Goal: Task Accomplishment & Management: Use online tool/utility

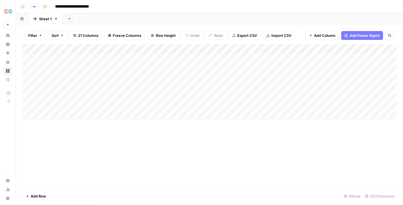
click at [9, 13] on img "Workspace: CarGurus" at bounding box center [8, 11] width 10 height 10
click at [11, 16] on img "Workspace: CarGurus" at bounding box center [8, 11] width 10 height 10
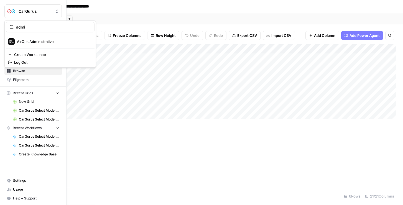
type input "admi"
click at [22, 40] on span "AirOps Administrative" at bounding box center [53, 42] width 73 height 6
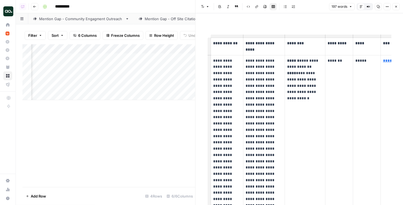
scroll to position [13, 0]
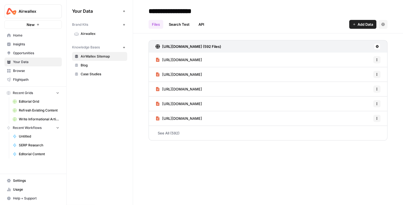
click at [28, 43] on span "Insights" at bounding box center [36, 44] width 46 height 5
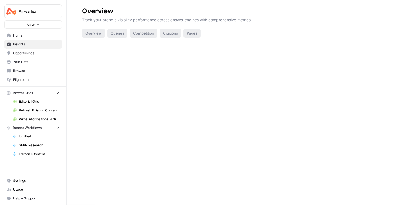
click at [29, 52] on span "Opportunities" at bounding box center [36, 53] width 46 height 5
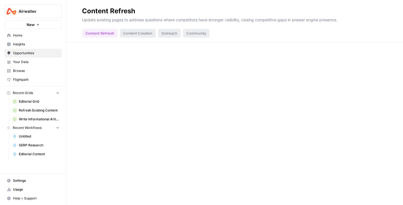
click at [29, 61] on span "Your Data" at bounding box center [36, 62] width 46 height 5
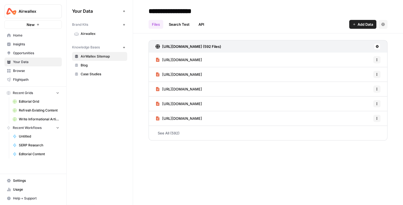
click at [31, 52] on span "Opportunities" at bounding box center [36, 53] width 46 height 5
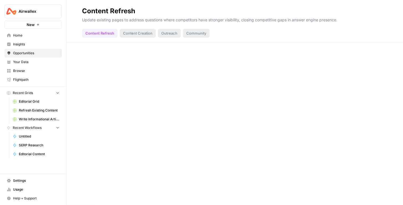
click at [31, 44] on span "Insights" at bounding box center [36, 44] width 46 height 5
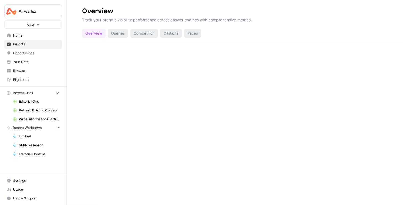
click at [40, 93] on button "Recent Grids" at bounding box center [32, 93] width 57 height 8
click at [36, 99] on span "Recent Workflows" at bounding box center [27, 101] width 29 height 5
click at [25, 64] on span "Your Data" at bounding box center [36, 62] width 46 height 5
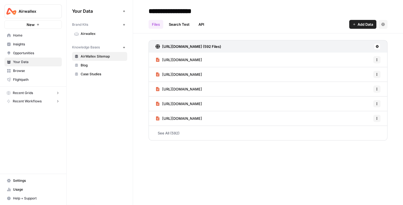
click at [123, 49] on button "New" at bounding box center [123, 47] width 7 height 7
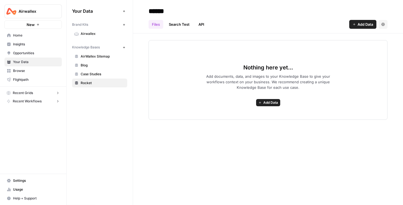
type input "******"
click at [371, 23] on span "Add Data" at bounding box center [365, 25] width 16 height 6
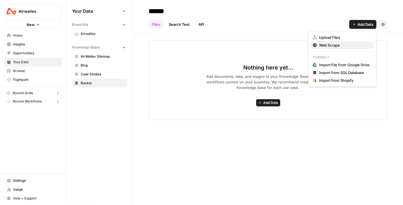
click at [337, 44] on span "Web Scrape" at bounding box center [344, 45] width 50 height 6
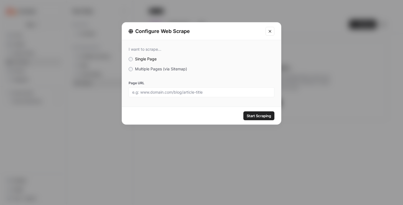
click at [163, 67] on span "Multiple Pages (via Sitemap)" at bounding box center [161, 68] width 52 height 5
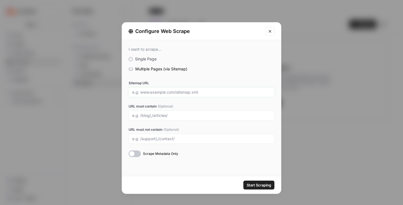
click at [148, 94] on input "Sitemap URL" at bounding box center [201, 92] width 138 height 5
paste input "rocketmortgage.com/learn/first-time-home-buyer-tips"
click at [162, 111] on div at bounding box center [202, 116] width 146 height 10
click at [133, 92] on input "rocketmortgage.com/learn/first-time-home-buyer-tips" at bounding box center [201, 92] width 138 height 5
drag, startPoint x: 195, startPoint y: 92, endPoint x: 282, endPoint y: 93, distance: 87.0
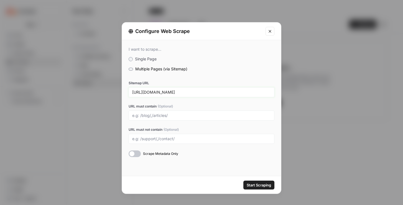
click at [282, 93] on div "Configure Web Scrape I want to scrape... Single Page Multiple Pages (via Sitema…" at bounding box center [201, 102] width 403 height 205
type input "https://www.rocketmortgage.com/sitemap.xml"
type input "/learn/"
click at [250, 183] on span "Start Scraping" at bounding box center [258, 185] width 24 height 6
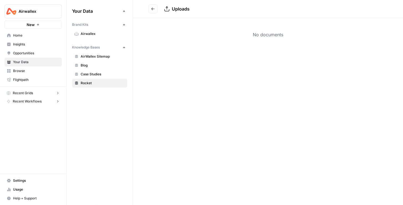
click at [100, 85] on span "Rocket" at bounding box center [103, 83] width 44 height 5
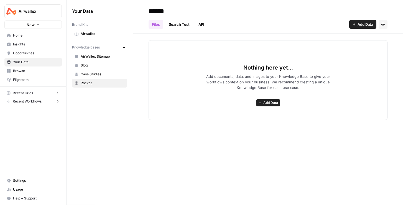
click at [359, 24] on span "Add Data" at bounding box center [365, 25] width 16 height 6
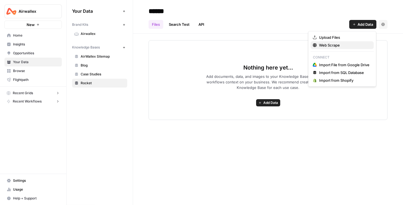
click at [336, 46] on span "Web Scrape" at bounding box center [344, 45] width 50 height 6
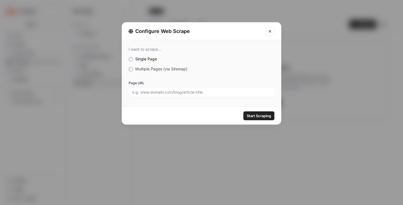
click at [154, 69] on span "Multiple Pages (via Sitemap)" at bounding box center [161, 68] width 52 height 5
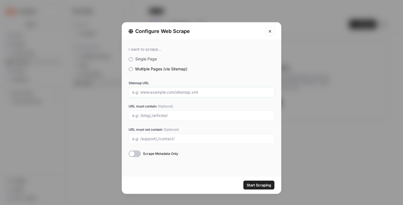
click at [156, 91] on input "Sitemap URL" at bounding box center [201, 92] width 138 height 5
paste input "https://www.rocketmortgage.com/learn/sitemap.xml"
type input "https://www.rocketmortgage.com/learn/sitemap.xml"
click at [250, 189] on div "Start Scraping" at bounding box center [201, 184] width 159 height 17
click at [250, 186] on span "Start Scraping" at bounding box center [258, 185] width 24 height 6
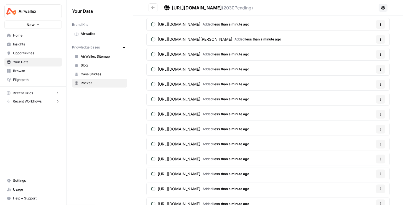
scroll to position [2543, 0]
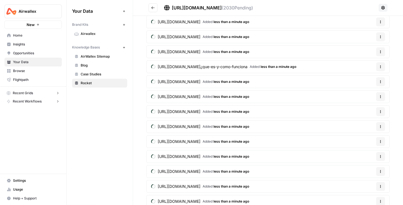
click at [122, 25] on icon "button" at bounding box center [123, 24] width 3 height 3
click at [120, 23] on button "New" at bounding box center [123, 24] width 7 height 7
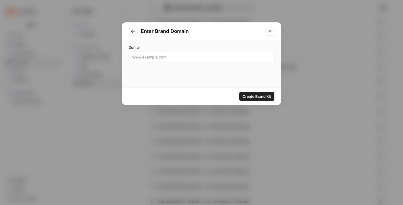
click at [324, 22] on div "Enter Brand Domain Domain Create Brand Kit" at bounding box center [201, 102] width 403 height 205
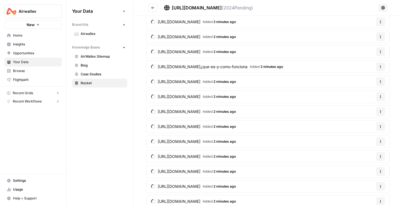
scroll to position [2185, 0]
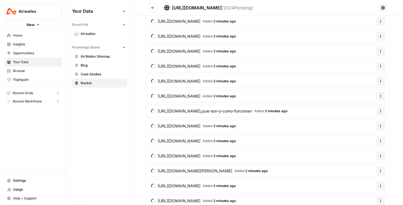
click at [153, 10] on button "Go back" at bounding box center [152, 7] width 9 height 9
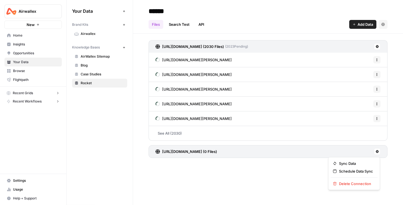
click at [376, 153] on icon at bounding box center [376, 151] width 3 height 3
click at [350, 183] on span "Delete Connection" at bounding box center [356, 184] width 34 height 6
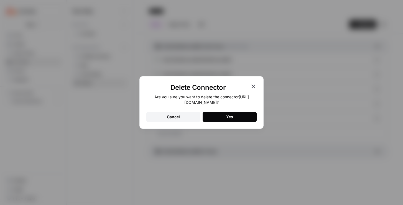
click at [238, 114] on button "Yes" at bounding box center [229, 117] width 54 height 10
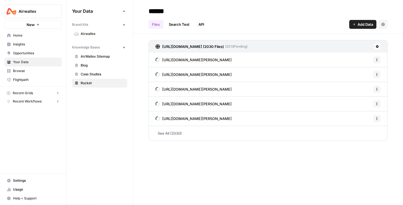
click at [47, 24] on button "New" at bounding box center [32, 24] width 57 height 8
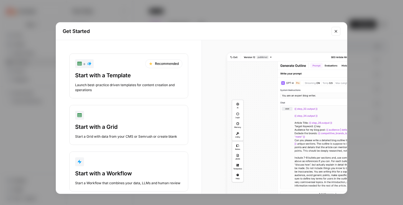
click at [128, 168] on button "Start with a Workflow Start a Workflow that combines your data, LLMs and human …" at bounding box center [128, 171] width 119 height 40
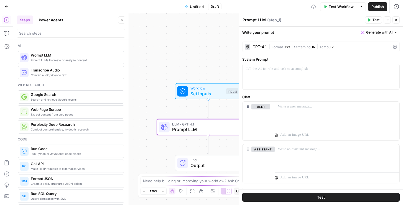
click at [210, 91] on span "Set Inputs" at bounding box center [206, 93] width 33 height 7
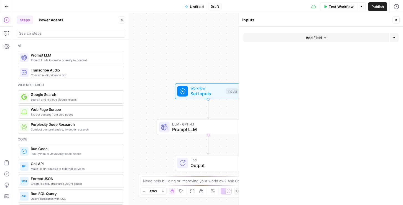
click at [308, 37] on span "Add Field" at bounding box center [313, 38] width 16 height 6
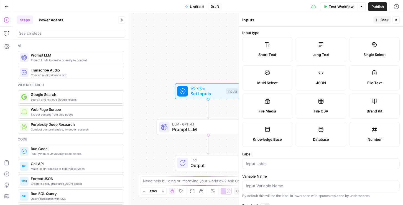
click at [367, 107] on label "Brand Kit" at bounding box center [374, 106] width 50 height 25
click at [273, 167] on div at bounding box center [320, 163] width 157 height 11
type input "Airwallex"
click at [379, 17] on button "Back" at bounding box center [381, 19] width 17 height 7
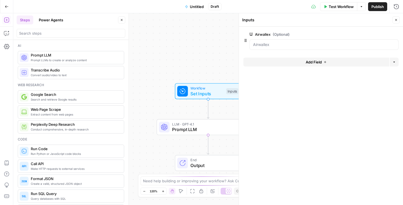
click at [394, 22] on button "Close" at bounding box center [395, 19] width 7 height 7
click at [224, 81] on span "Test Step" at bounding box center [227, 79] width 18 height 6
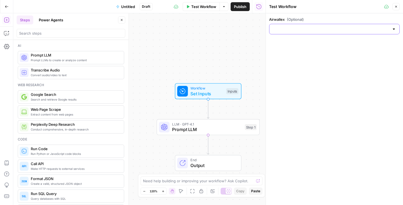
click at [318, 29] on input "Airwallex (Optional)" at bounding box center [331, 29] width 117 height 6
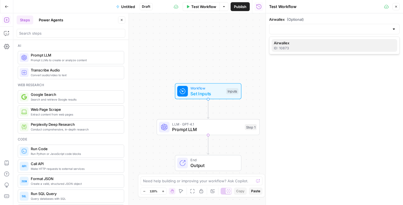
click at [303, 42] on span "Airwallex" at bounding box center [333, 43] width 119 height 6
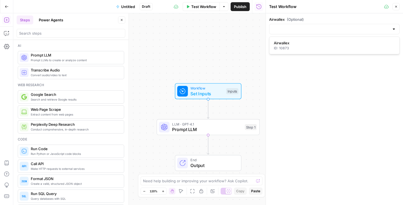
type input "Airwallex"
click at [396, 7] on icon "button" at bounding box center [395, 6] width 3 height 3
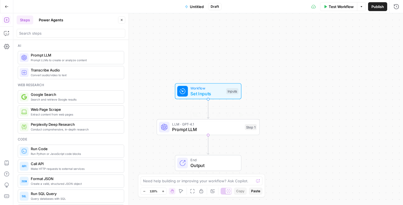
click at [195, 131] on span "Prompt LLM" at bounding box center [207, 129] width 70 height 7
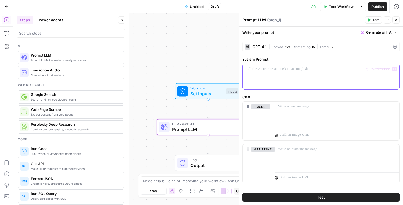
click at [295, 79] on div at bounding box center [320, 76] width 157 height 25
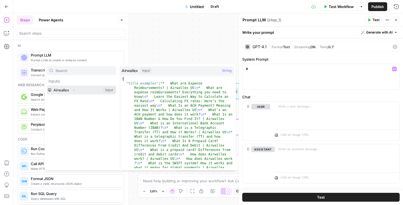
click at [74, 89] on icon "button" at bounding box center [73, 89] width 3 height 3
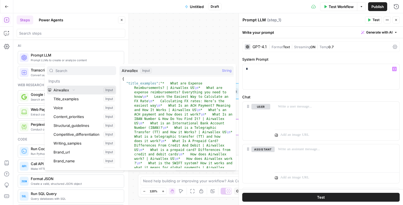
click at [69, 91] on button "Select variable Airwallex" at bounding box center [81, 90] width 69 height 9
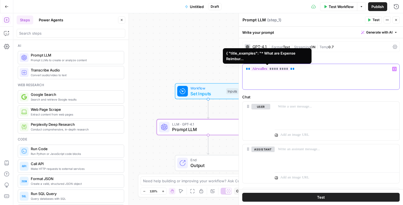
click at [273, 68] on span "*********" at bounding box center [269, 68] width 39 height 5
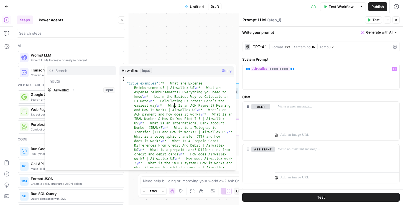
type textarea "**********"
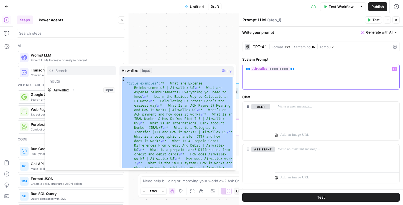
click at [300, 75] on div "** ********* **" at bounding box center [320, 76] width 157 height 25
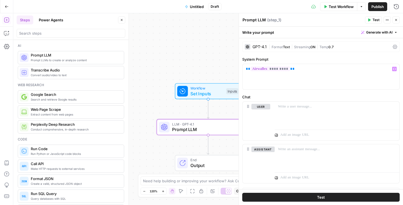
click at [395, 21] on icon "button" at bounding box center [395, 19] width 3 height 3
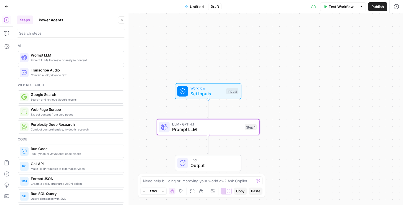
click at [122, 21] on icon "button" at bounding box center [121, 19] width 3 height 3
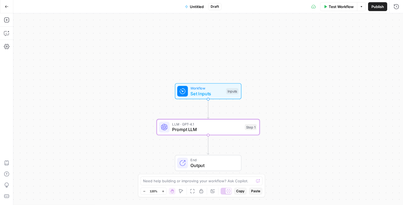
click at [10, 6] on button "Go Back" at bounding box center [7, 7] width 10 height 10
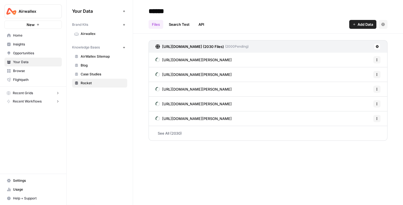
click at [28, 41] on link "Insights" at bounding box center [32, 44] width 57 height 9
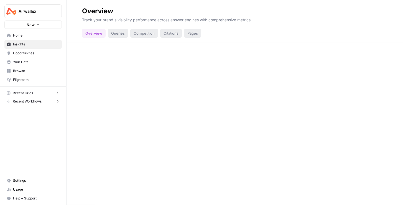
click at [22, 66] on link "Browse" at bounding box center [32, 70] width 57 height 9
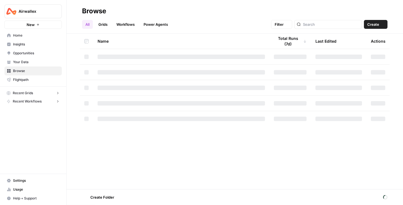
click at [23, 62] on span "Your Data" at bounding box center [36, 62] width 46 height 5
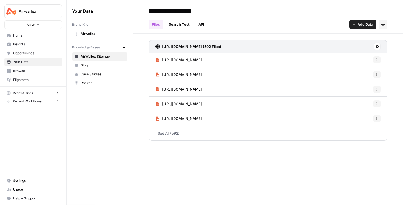
click at [124, 23] on icon "button" at bounding box center [123, 24] width 3 height 3
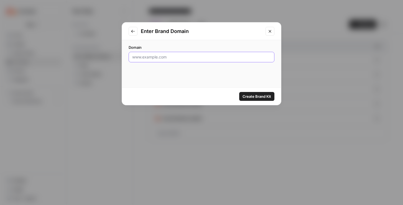
click at [163, 55] on input "Domain" at bounding box center [201, 57] width 138 height 6
type input "rocketmortgage.com"
click button "Create Brand Kit" at bounding box center [256, 96] width 35 height 9
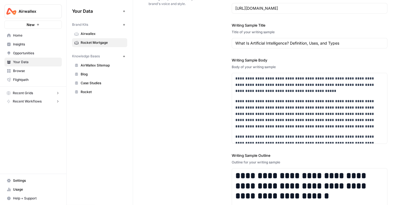
scroll to position [684, 0]
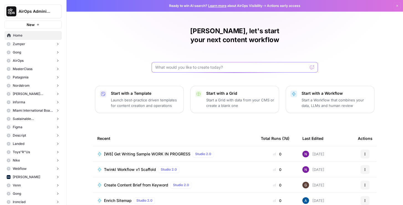
click at [189, 65] on input "text" at bounding box center [231, 68] width 152 height 6
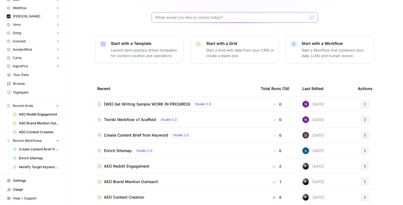
scroll to position [98, 0]
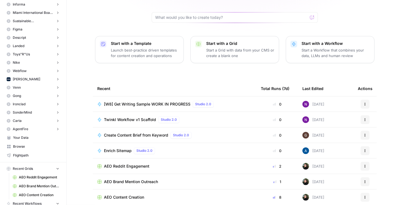
click at [18, 147] on span "Browse" at bounding box center [36, 146] width 46 height 5
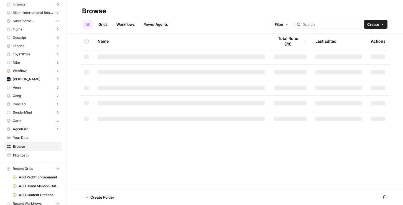
click at [121, 29] on header "Browse All Grids Workflows Power Agents Filter Create" at bounding box center [234, 17] width 336 height 34
click at [121, 26] on link "Workflows" at bounding box center [125, 24] width 25 height 9
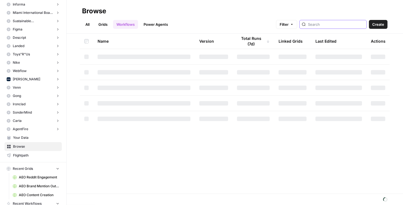
click at [327, 26] on input "search" at bounding box center [336, 25] width 56 height 6
type input "brand"
click at [361, 24] on input "brand" at bounding box center [336, 25] width 56 height 6
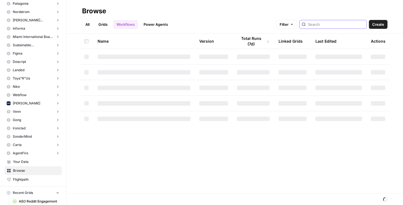
scroll to position [161, 0]
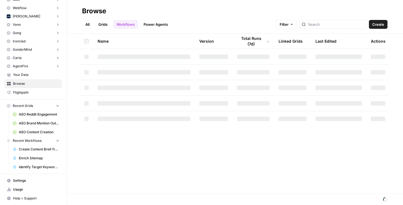
click at [90, 22] on link "All" at bounding box center [87, 24] width 11 height 9
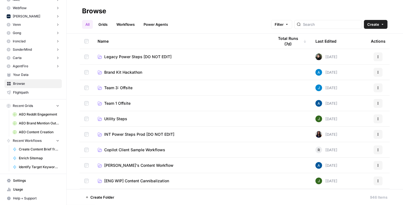
click at [119, 68] on td "Brand Kit Hackathon" at bounding box center [181, 72] width 176 height 15
click at [118, 70] on span "Brand Kit Hackathon" at bounding box center [123, 73] width 38 height 6
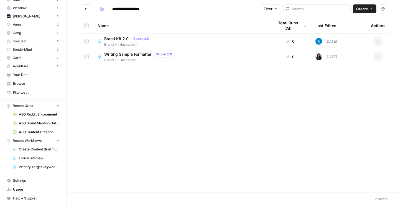
click at [87, 10] on icon "Go back" at bounding box center [86, 9] width 4 height 4
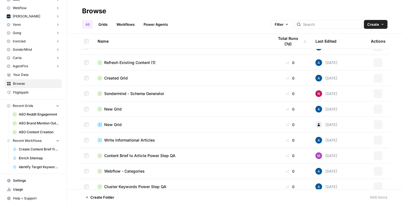
scroll to position [522, 0]
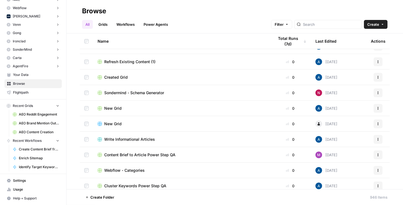
click at [327, 28] on div at bounding box center [327, 24] width 67 height 9
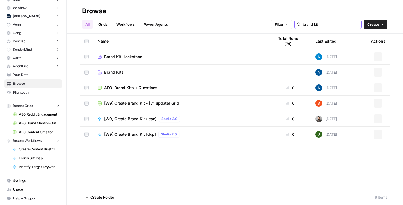
type input "brand kit"
click at [107, 72] on span "Brand Kits" at bounding box center [113, 73] width 19 height 6
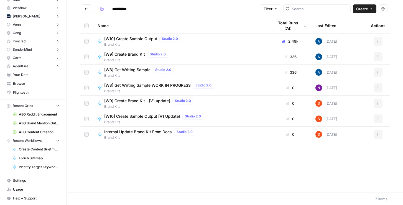
click at [137, 54] on span "[W9] Create Brand Kit" at bounding box center [124, 55] width 41 height 6
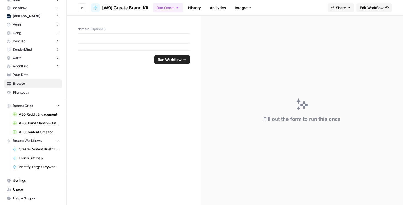
click at [371, 7] on span "Edit Workflow" at bounding box center [371, 8] width 24 height 6
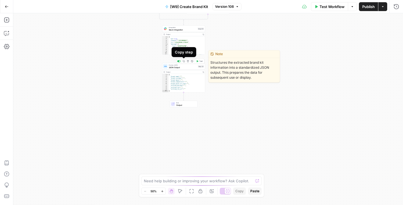
click at [184, 60] on icon "button" at bounding box center [184, 61] width 2 height 2
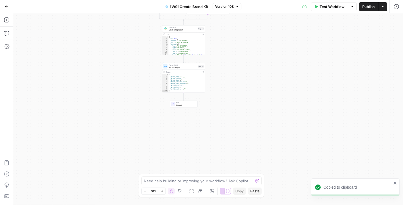
click at [174, 75] on div "{ "brand_name" : "" , "brand_customer" : "" , "brand_about" : "" , "brand_compe…" at bounding box center [186, 85] width 37 height 22
type textarea "**********"
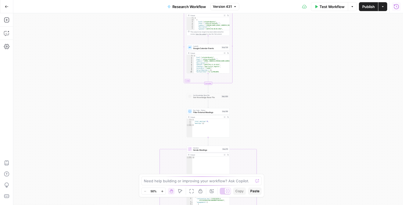
click at [396, 7] on icon "button" at bounding box center [396, 7] width 6 height 6
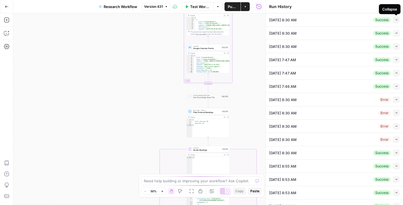
click at [396, 19] on icon "button" at bounding box center [396, 19] width 3 height 3
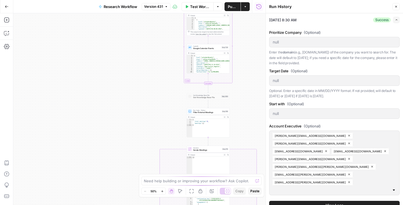
click at [319, 201] on button "View Logs" at bounding box center [334, 205] width 130 height 9
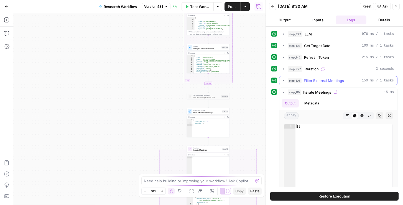
click at [316, 78] on button "step_106 Filter External Meetings 150 ms / 1 tasks" at bounding box center [338, 80] width 118 height 9
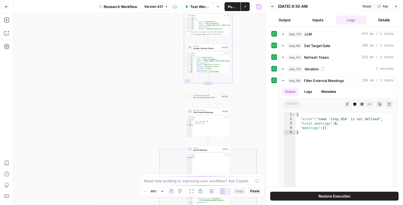
click at [317, 197] on button "Restore Execution" at bounding box center [334, 196] width 128 height 9
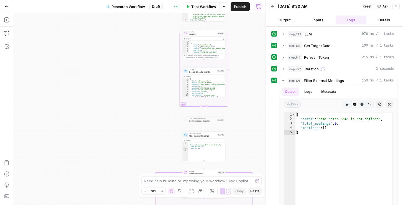
click at [156, 7] on span "Draft" at bounding box center [156, 6] width 8 height 5
click at [155, 6] on span "Draft" at bounding box center [156, 6] width 8 height 5
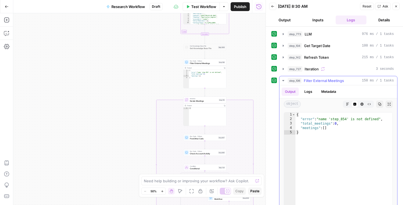
click at [300, 79] on span "step_106" at bounding box center [294, 81] width 14 height 6
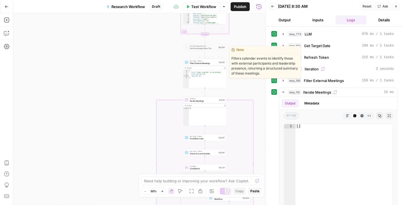
click at [212, 63] on span "Filter External Meetings" at bounding box center [203, 63] width 27 height 3
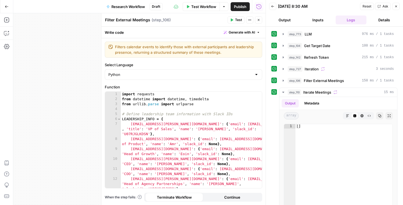
click at [152, 4] on div "Draft" at bounding box center [155, 6] width 13 height 7
click at [157, 8] on span "Draft" at bounding box center [156, 6] width 8 height 5
click at [394, 6] on icon "button" at bounding box center [395, 6] width 3 height 3
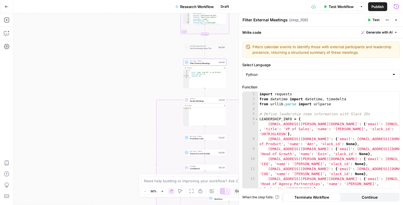
click at [222, 7] on span "Draft" at bounding box center [224, 6] width 8 height 5
click at [379, 6] on span "Publish" at bounding box center [377, 7] width 12 height 6
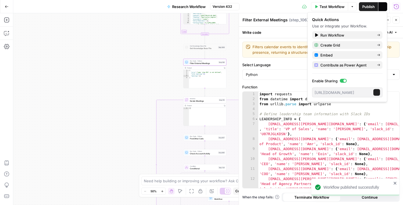
click at [224, 6] on span "Version 432" at bounding box center [221, 6] width 19 height 5
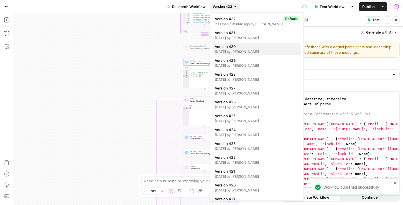
click at [230, 47] on span "Version 430" at bounding box center [256, 47] width 82 height 6
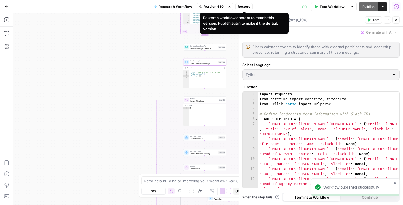
click at [219, 7] on span "Version 430" at bounding box center [214, 6] width 20 height 5
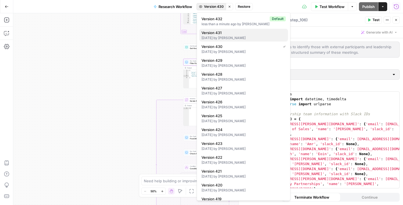
click at [221, 38] on div "[DATE] by [PERSON_NAME]" at bounding box center [243, 37] width 84 height 5
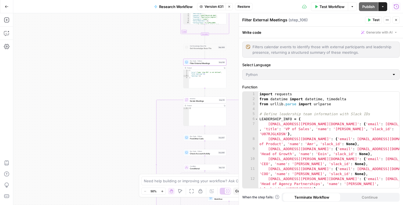
click at [243, 9] on span "Restore" at bounding box center [243, 6] width 12 height 5
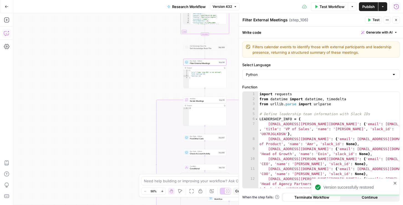
click at [9, 35] on button "Copilot" at bounding box center [6, 33] width 9 height 9
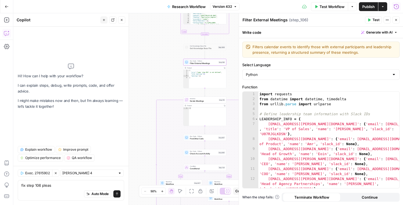
type textarea "fix step 106 please"
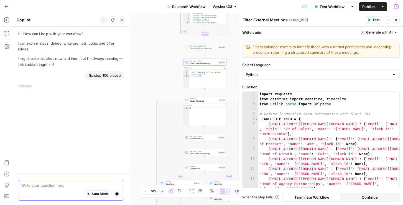
click at [117, 193] on icon "button" at bounding box center [116, 193] width 3 height 3
click at [75, 185] on textarea at bounding box center [70, 186] width 99 height 6
type textarea "remove step 854 and the references to it in step106 please"
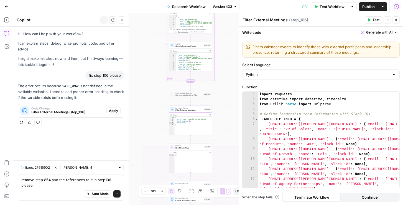
click at [114, 110] on span "Apply" at bounding box center [113, 110] width 9 height 5
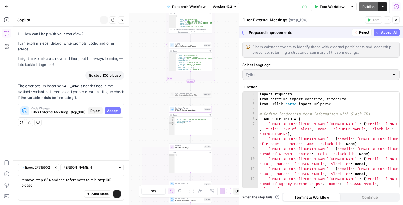
click at [111, 110] on span "Accept" at bounding box center [112, 110] width 11 height 5
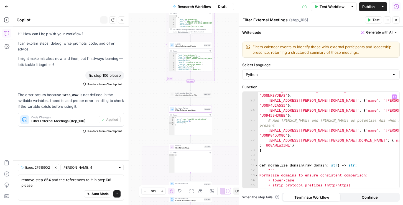
scroll to position [183, 0]
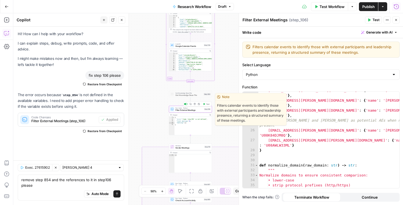
click at [205, 102] on button "Test" at bounding box center [206, 104] width 9 height 4
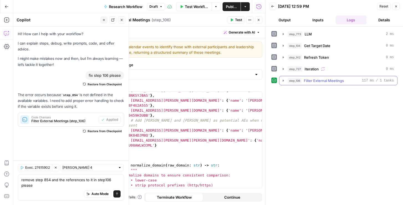
click at [301, 80] on span "step_106" at bounding box center [294, 81] width 14 height 6
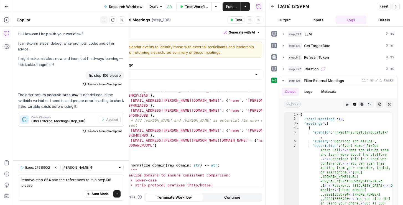
drag, startPoint x: 396, startPoint y: 7, endPoint x: 386, endPoint y: 7, distance: 9.7
click at [396, 7] on icon "button" at bounding box center [395, 6] width 3 height 3
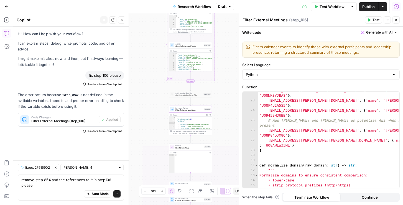
click at [365, 6] on span "Publish" at bounding box center [368, 7] width 12 height 6
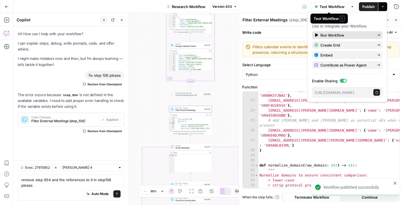
click at [334, 34] on span "Run Workflow" at bounding box center [346, 35] width 52 height 6
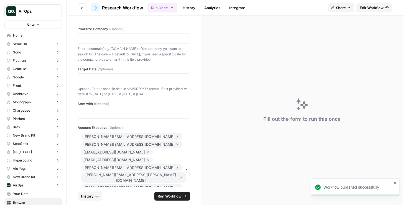
click at [162, 196] on span "Run Workflow" at bounding box center [170, 196] width 24 height 6
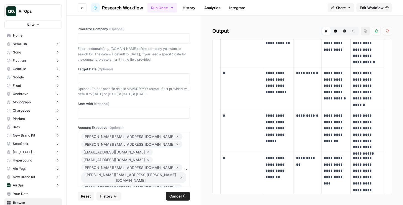
scroll to position [2189, 0]
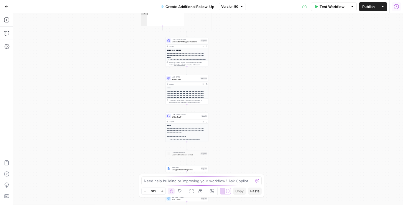
click at [397, 6] on icon "button" at bounding box center [396, 7] width 6 height 6
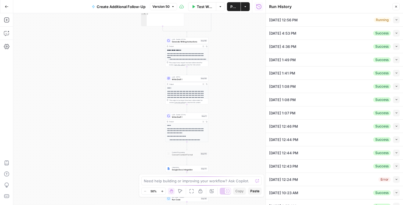
click at [395, 19] on icon "button" at bounding box center [396, 19] width 3 height 3
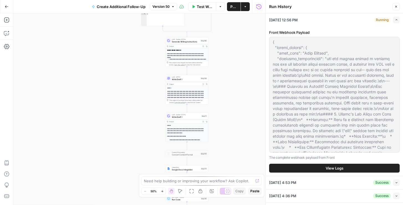
click at [306, 165] on button "View Logs" at bounding box center [334, 168] width 130 height 9
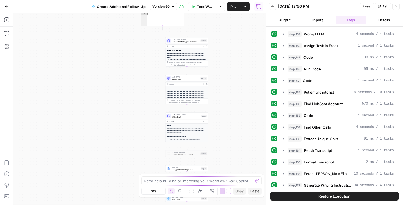
click at [298, 192] on button "Restore Execution" at bounding box center [334, 196] width 128 height 9
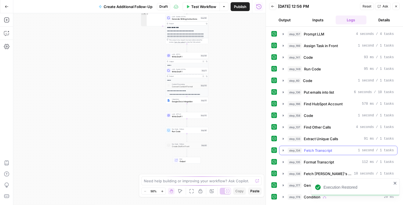
scroll to position [21, 0]
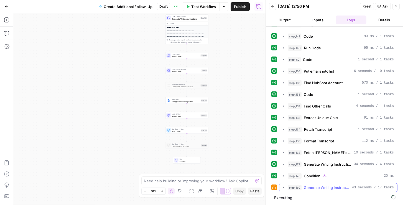
click at [308, 184] on button "step_160 Generate Writing Instructions 43 seconds / 17 tasks" at bounding box center [338, 187] width 118 height 9
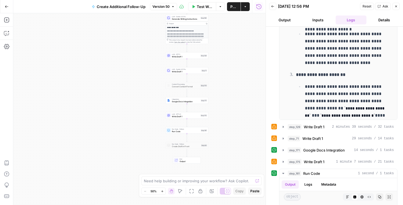
scroll to position [288, 0]
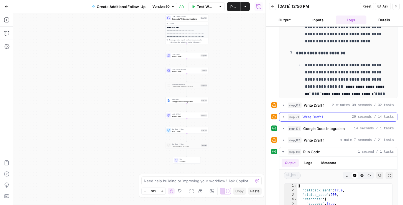
click at [314, 115] on span "Write Draft 1" at bounding box center [312, 117] width 20 height 6
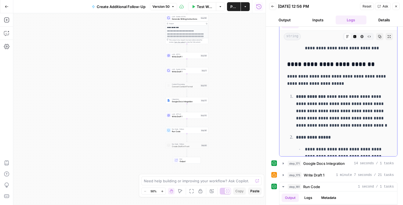
scroll to position [585, 0]
